Goal: Task Accomplishment & Management: Complete application form

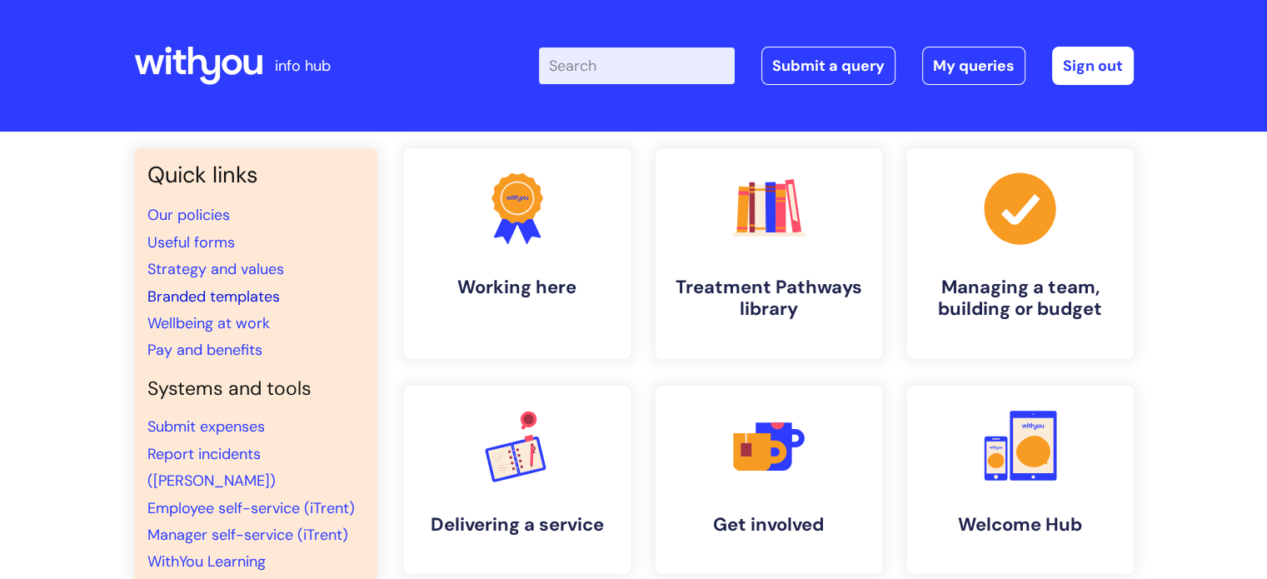
click at [214, 291] on link "Branded templates" at bounding box center [213, 296] width 132 height 20
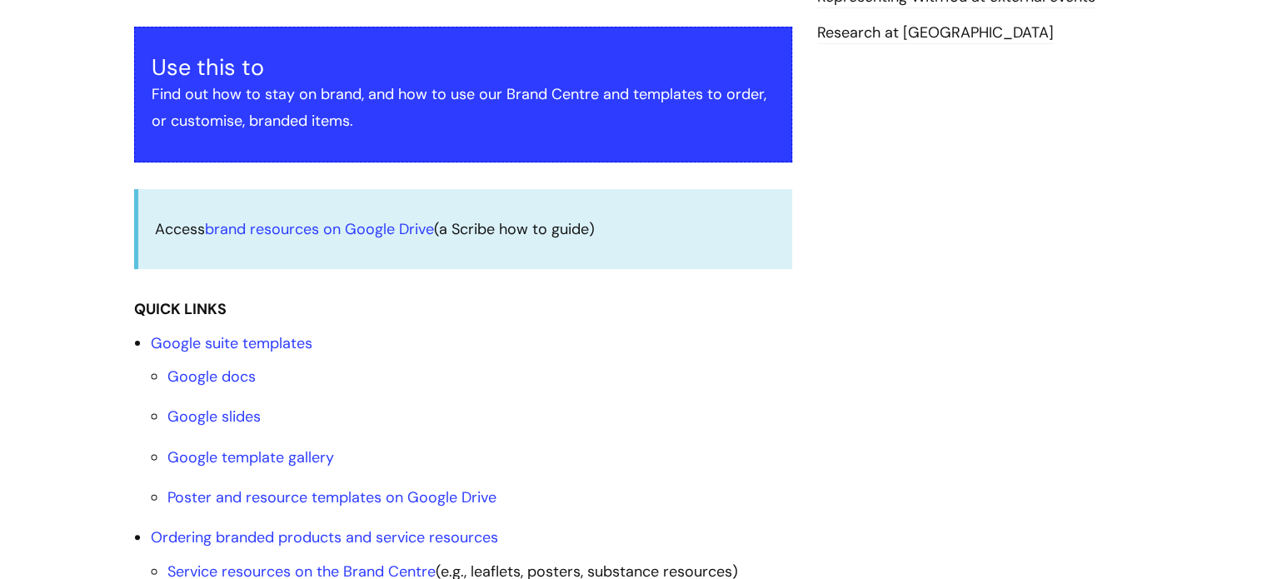
scroll to position [666, 0]
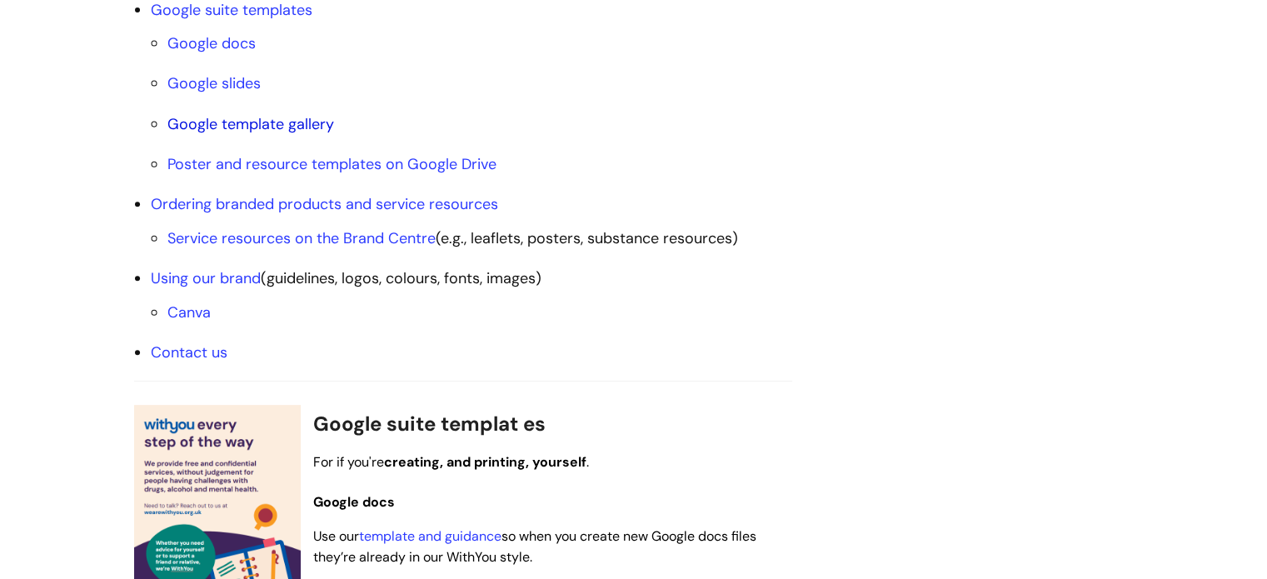
click at [254, 122] on link "Google template gallery" at bounding box center [250, 124] width 167 height 20
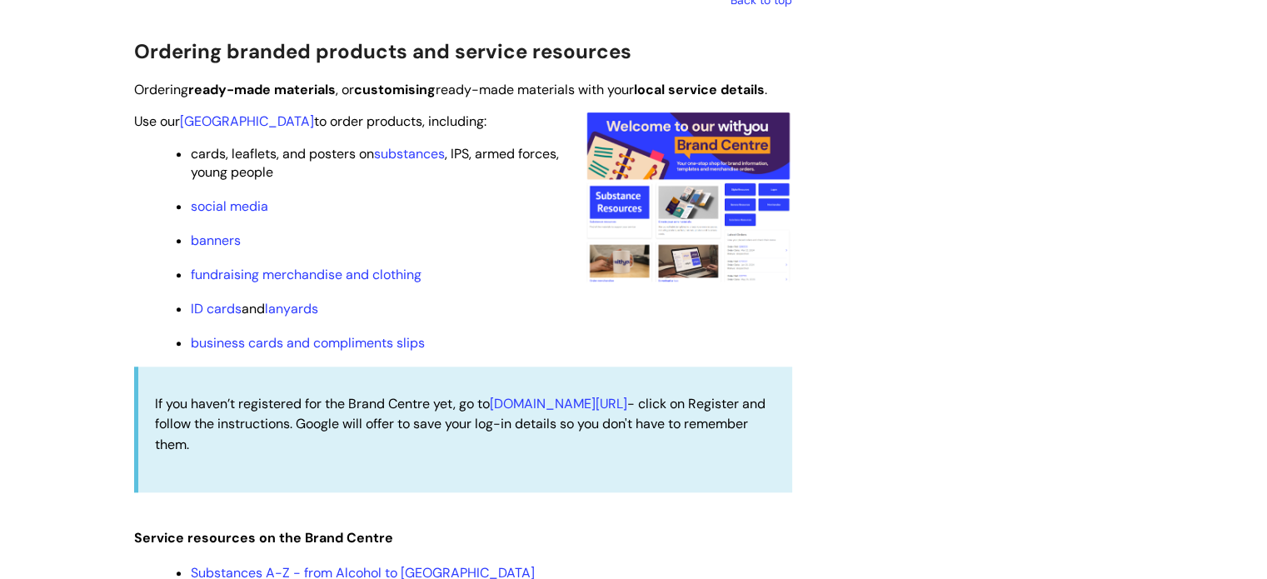
scroll to position [1588, 0]
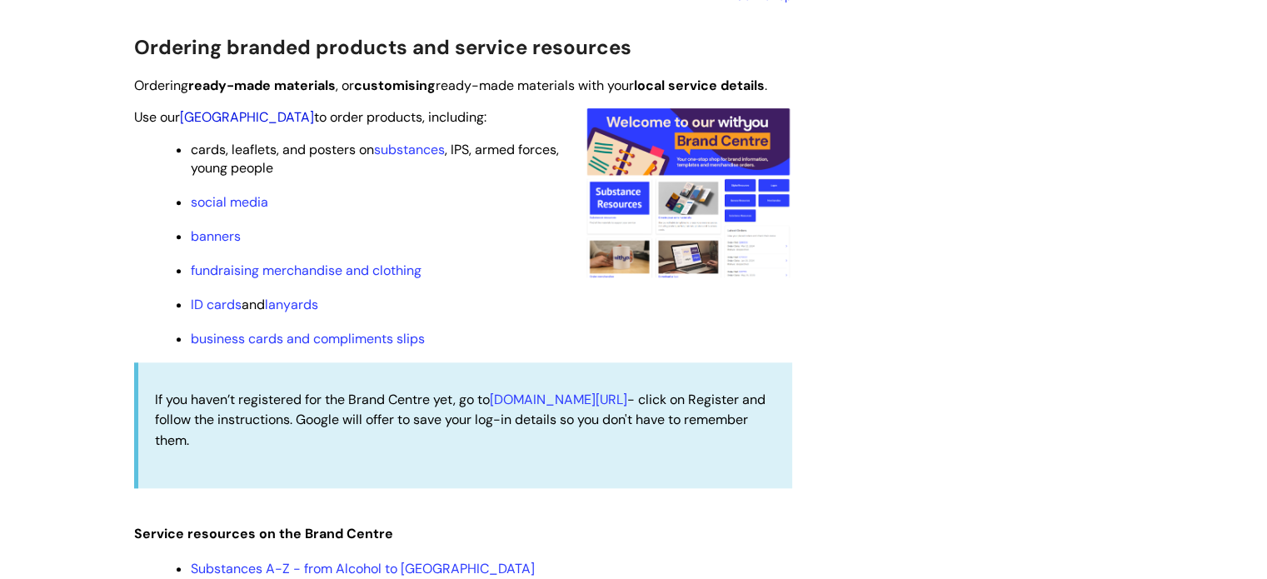
click at [233, 120] on link "Brand Centre" at bounding box center [247, 116] width 134 height 17
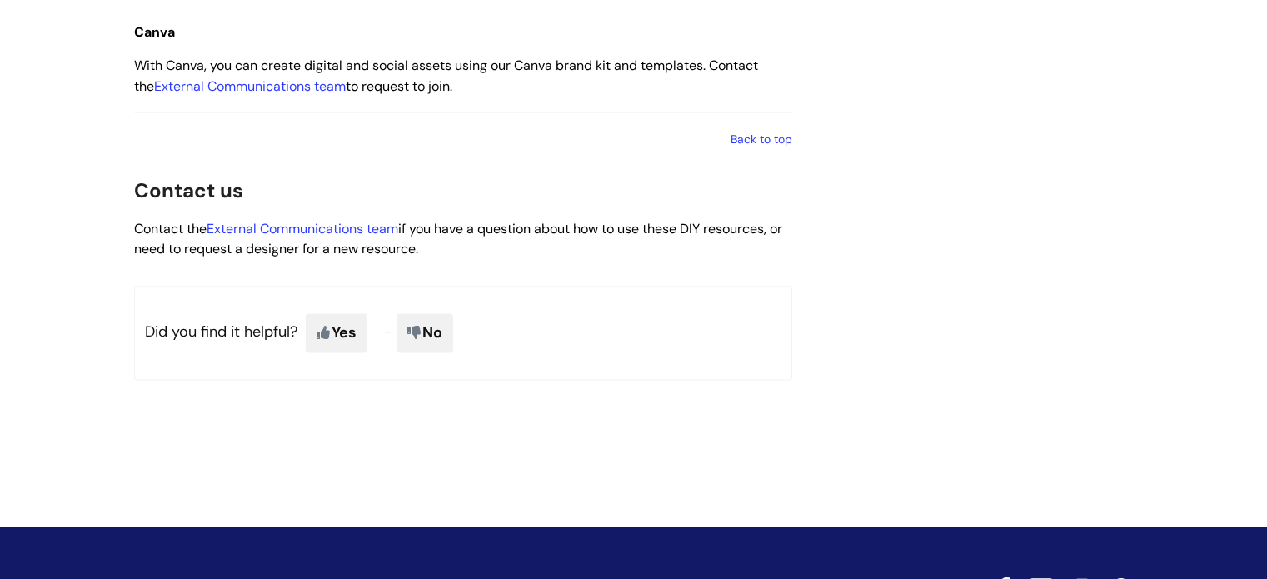
scroll to position [2668, 0]
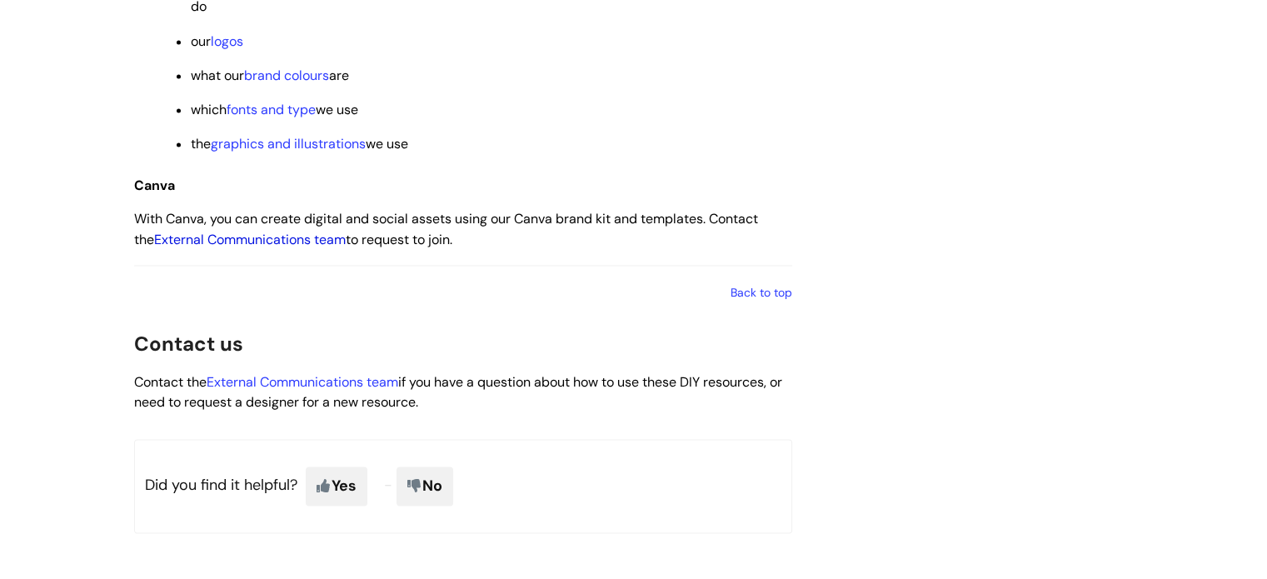
click at [292, 248] on link "External Communications team" at bounding box center [250, 239] width 192 height 17
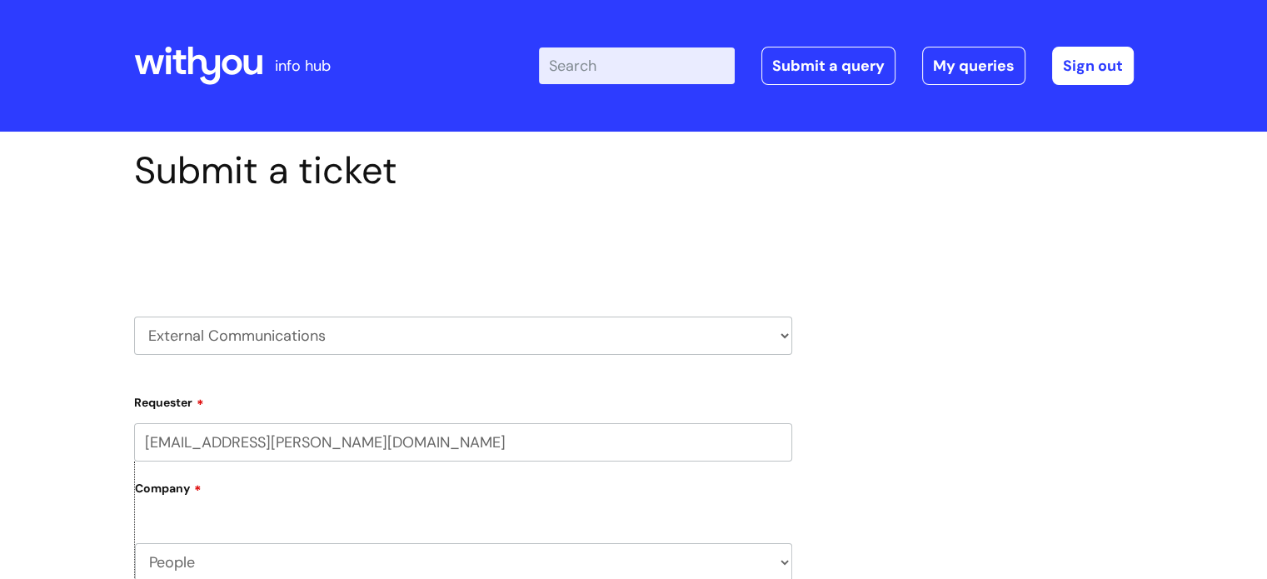
click at [339, 338] on select "HR / People IT and Support Clinical Drug Alerts Finance Accounts Data Support T…" at bounding box center [463, 335] width 658 height 38
drag, startPoint x: 341, startPoint y: 336, endPoint x: 336, endPoint y: 386, distance: 51.0
click at [341, 336] on select "HR / People IT and Support Clinical Drug Alerts Finance Accounts Data Support T…" at bounding box center [463, 335] width 658 height 38
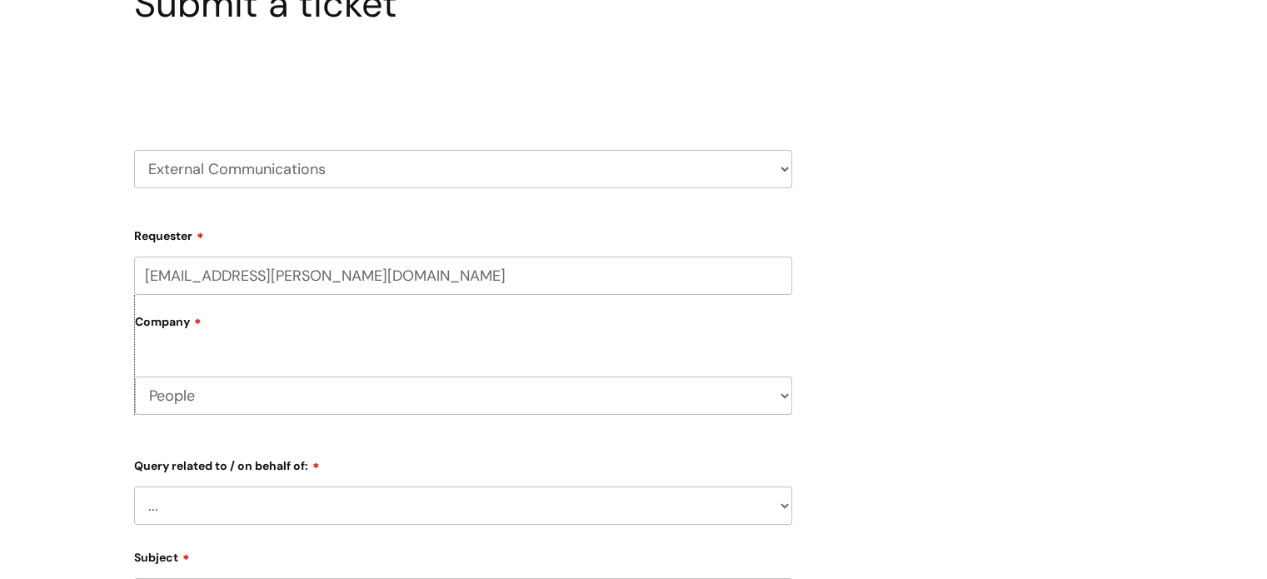
click at [286, 401] on select "People Comms Group WithYou Current Staff" at bounding box center [463, 395] width 657 height 38
select select "80004418241"
click at [135, 376] on select "People Comms Group WithYou Current Staff" at bounding box center [463, 395] width 657 height 38
click at [286, 322] on label "Company" at bounding box center [463, 327] width 657 height 37
click at [206, 329] on label "Company" at bounding box center [463, 327] width 657 height 37
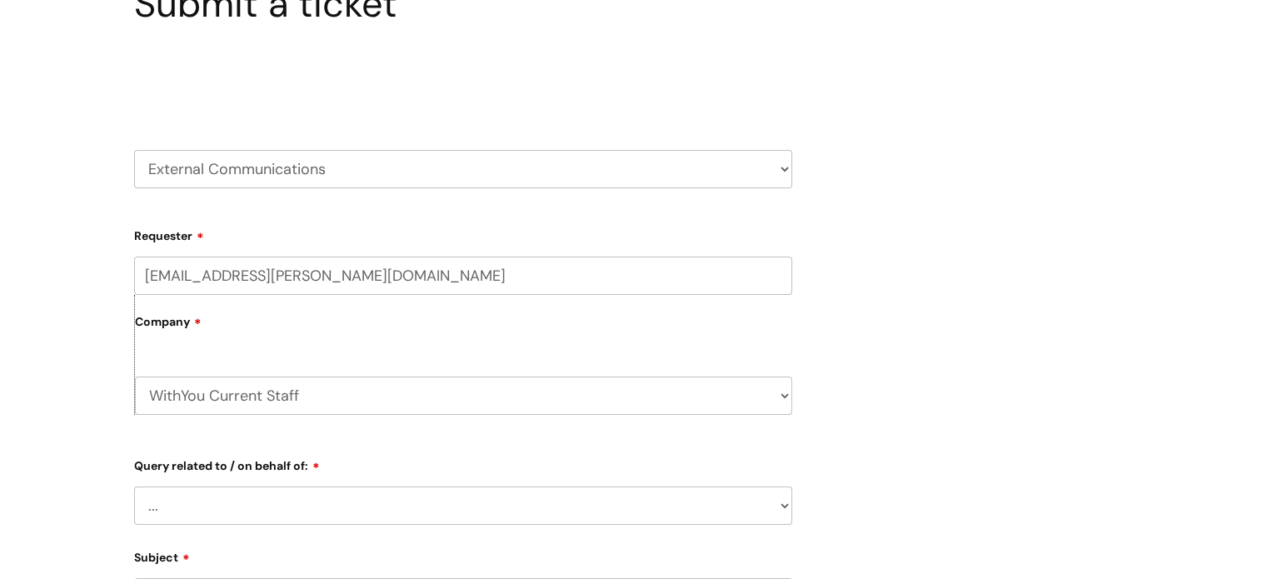
click at [175, 326] on label "Company" at bounding box center [463, 327] width 657 height 37
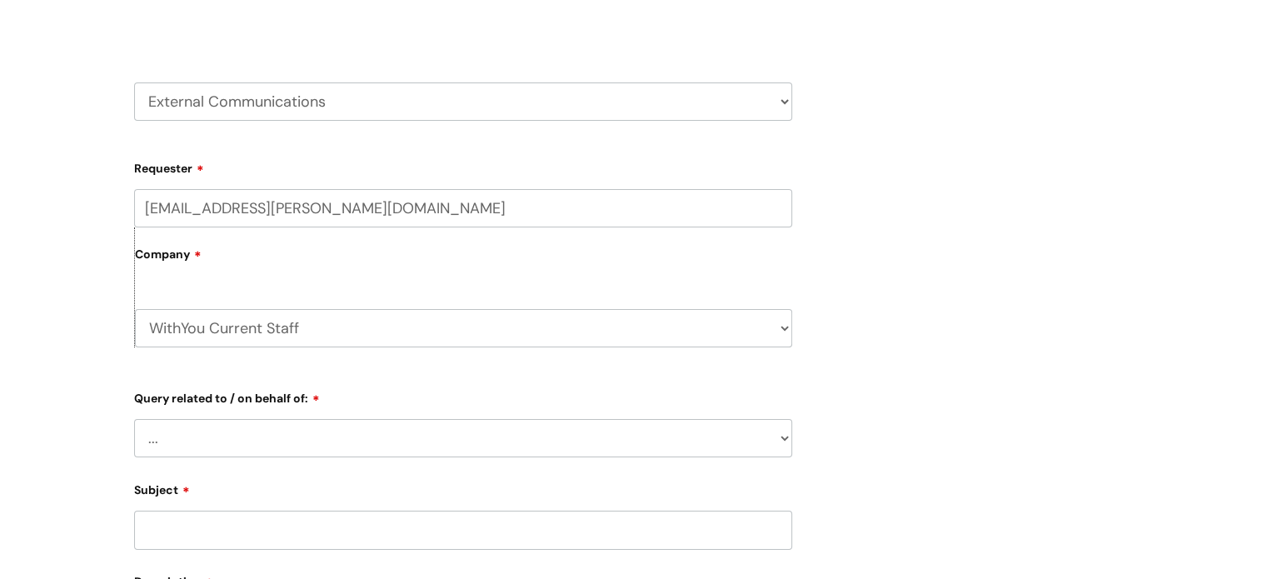
scroll to position [333, 0]
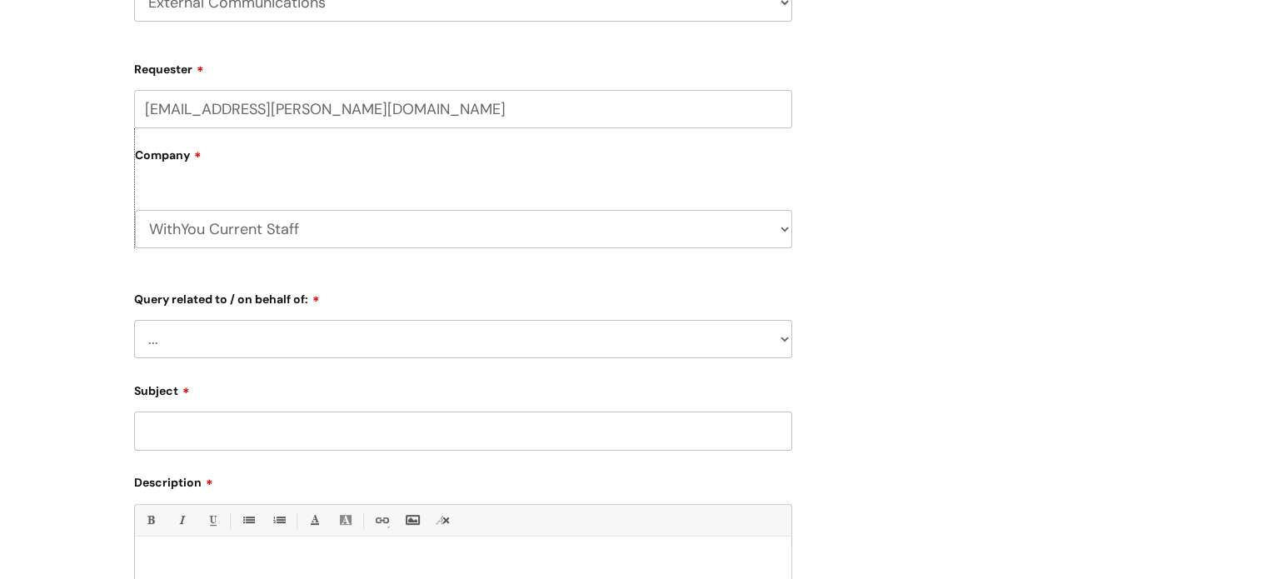
click at [253, 346] on select "... Brand or Brand Centre Website Queries (all regions) All Scottish Services I…" at bounding box center [463, 339] width 658 height 38
select select "Central Services"
click at [134, 320] on select "... Brand or Brand Centre Website Queries (all regions) All Scottish Services I…" at bounding box center [463, 339] width 658 height 38
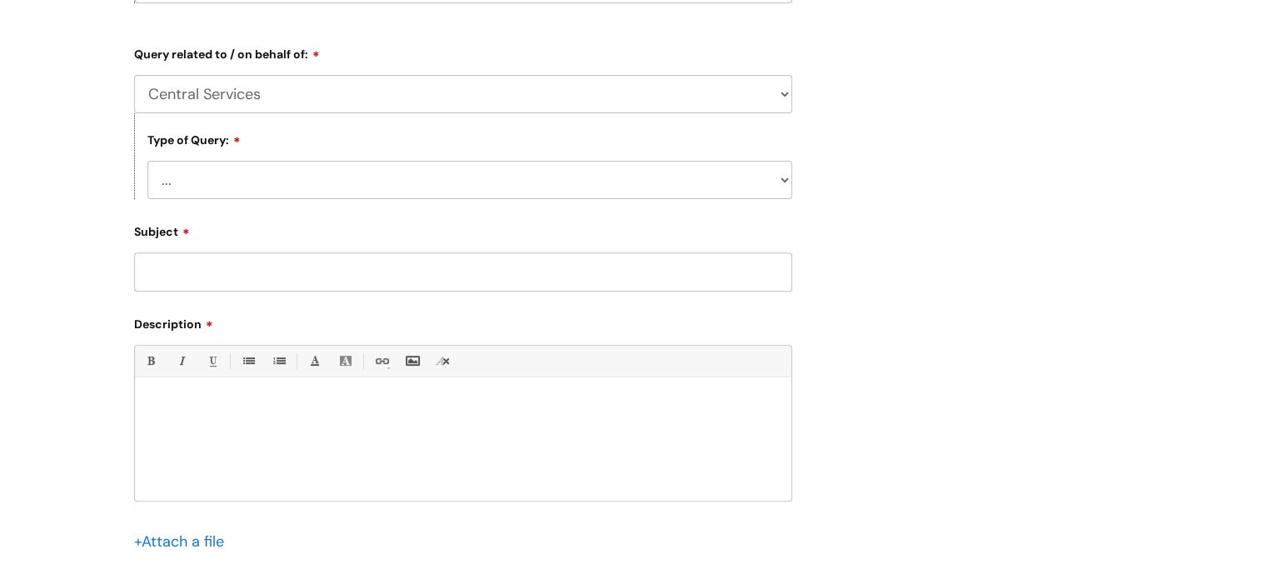
scroll to position [583, 0]
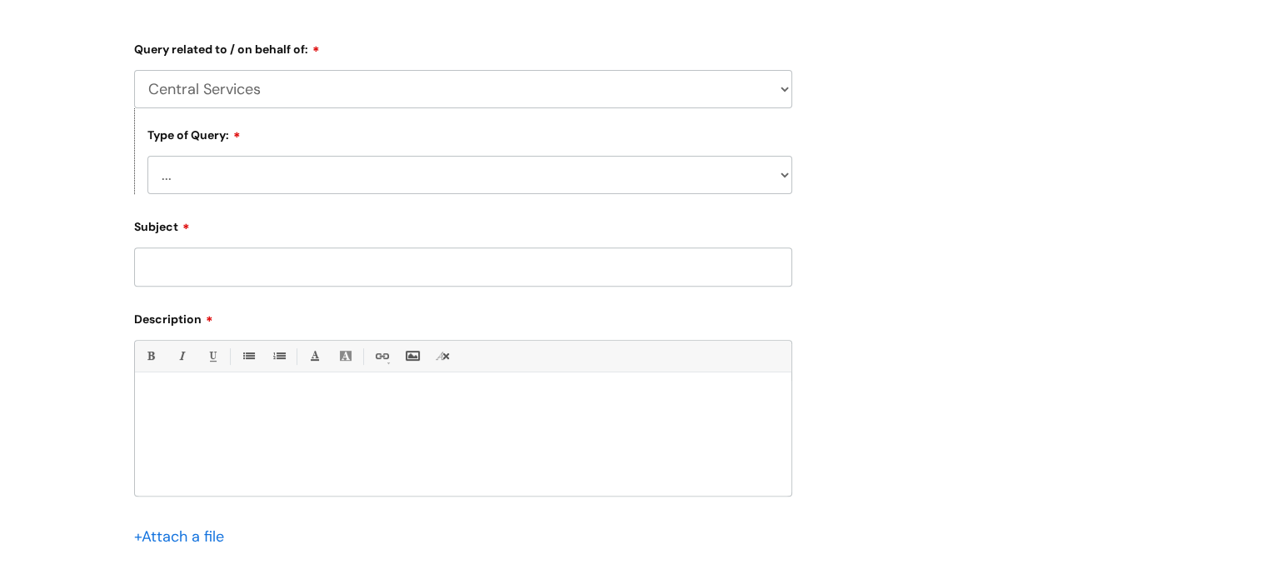
click at [238, 168] on select "... Press/Media support Social Media support Marketing materials Crisis communi…" at bounding box center [469, 175] width 645 height 38
select select "Marketing materials"
click at [147, 157] on select "... Press/Media support Social Media support Marketing materials Crisis communi…" at bounding box center [469, 175] width 645 height 38
click at [260, 392] on div at bounding box center [463, 438] width 656 height 115
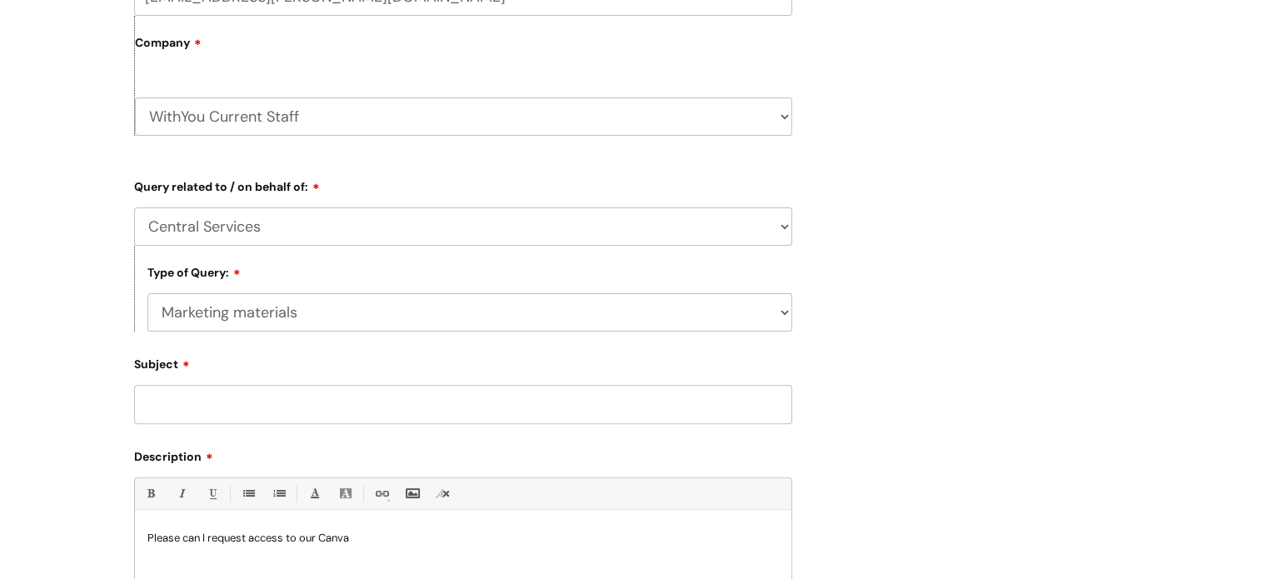
scroll to position [666, 0]
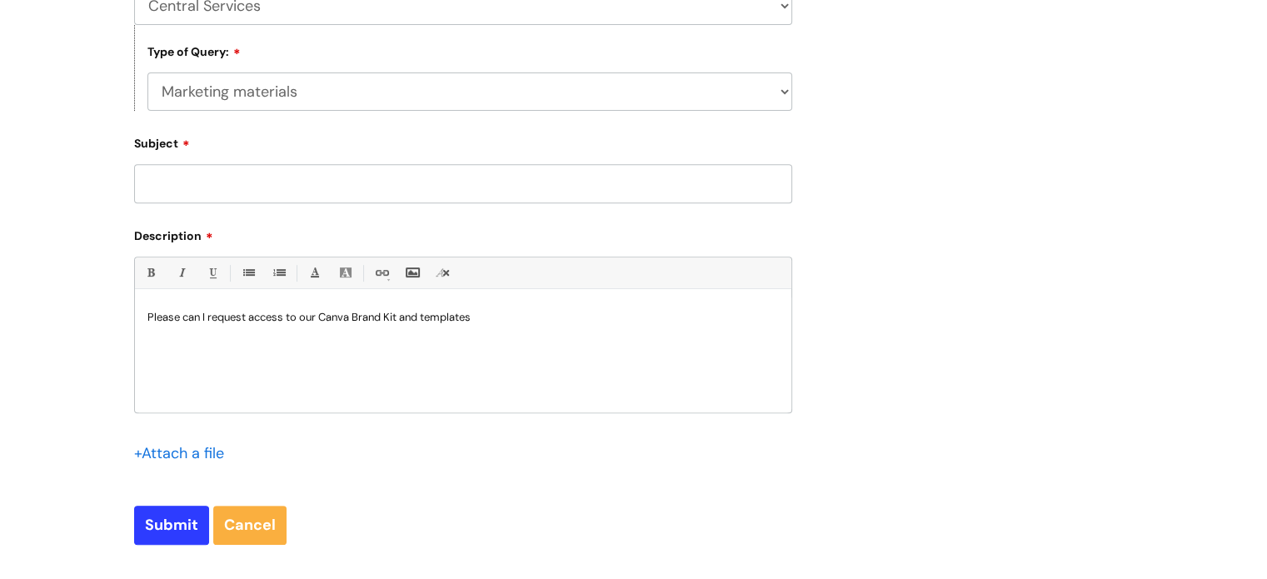
click at [250, 184] on input "Subject" at bounding box center [463, 183] width 658 height 38
type input "Canva Brand Kit and Templates"
click at [134, 505] on input "Submit" at bounding box center [171, 524] width 75 height 38
type input "Please Wait..."
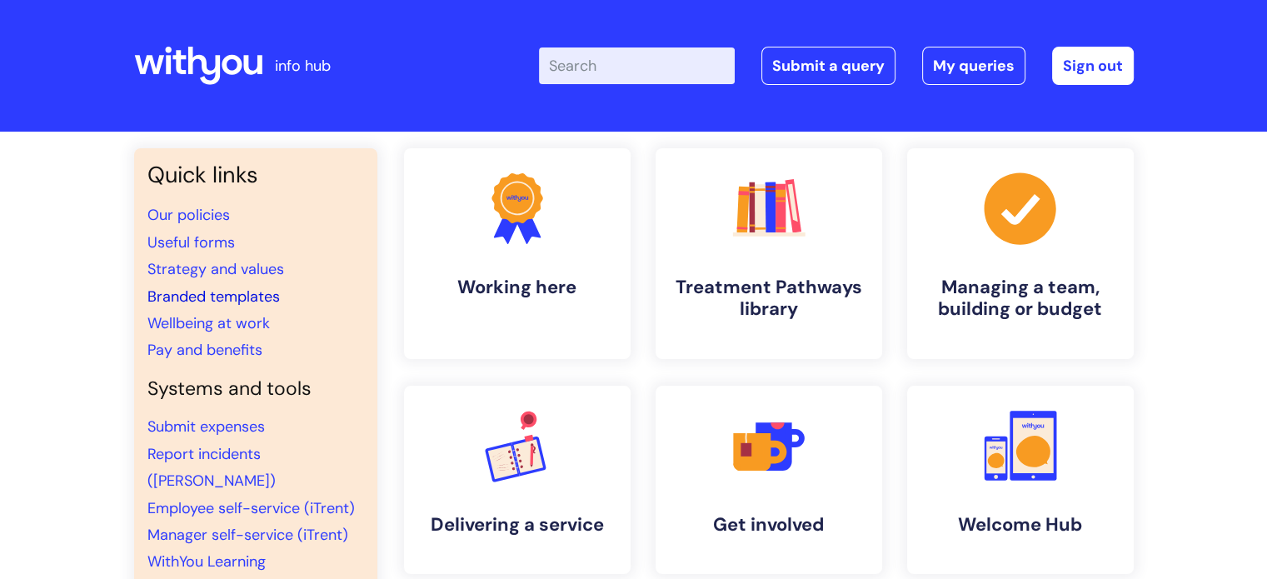
click at [219, 295] on link "Branded templates" at bounding box center [213, 296] width 132 height 20
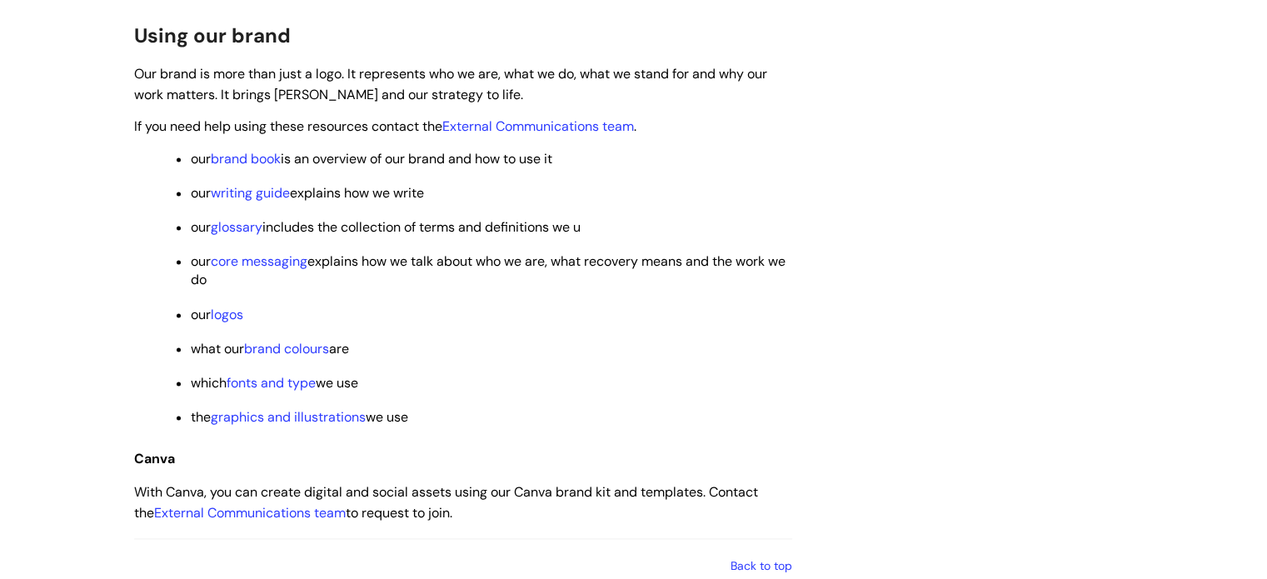
scroll to position [2415, 0]
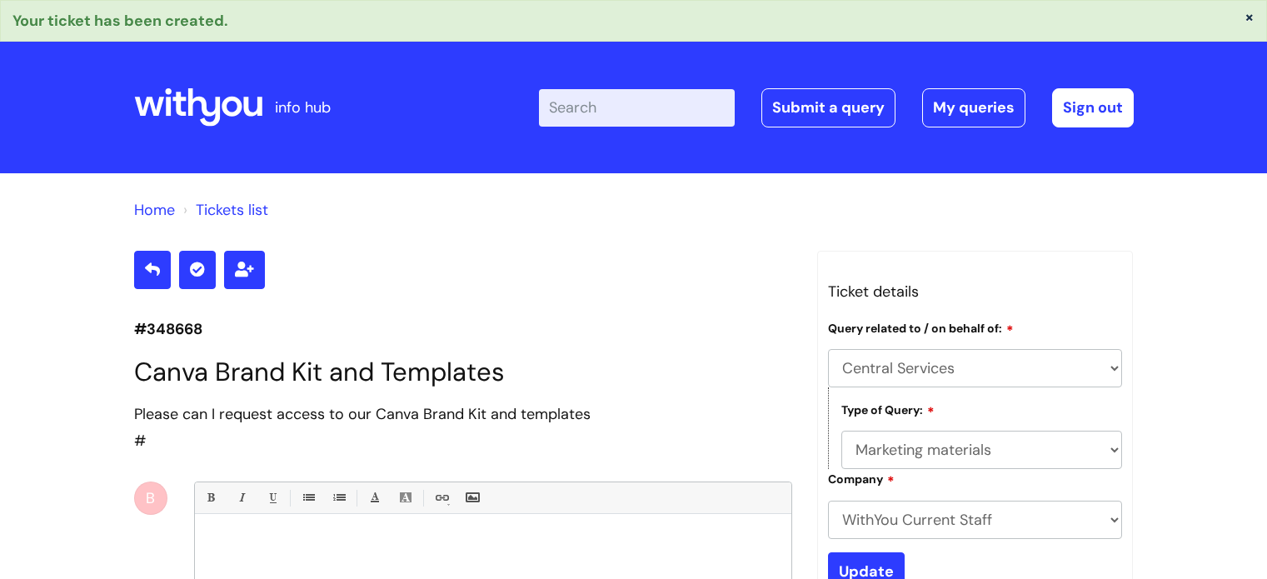
select select "Central Services"
select select "Marketing materials"
